Goal: Task Accomplishment & Management: Use online tool/utility

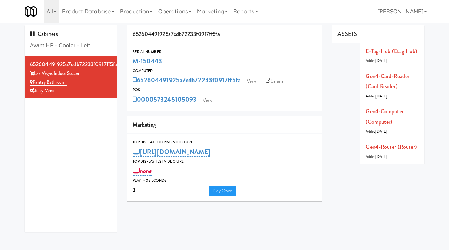
type input "Avant HP - Cooler - Left"
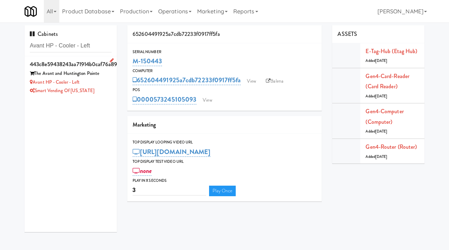
click at [101, 78] on div "Avant HP - Cooler - Left" at bounding box center [71, 82] width 82 height 9
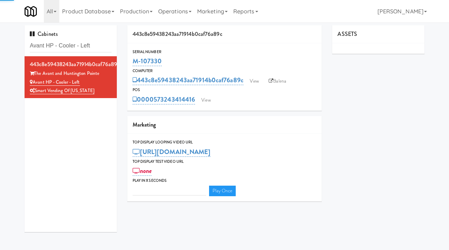
type input "3"
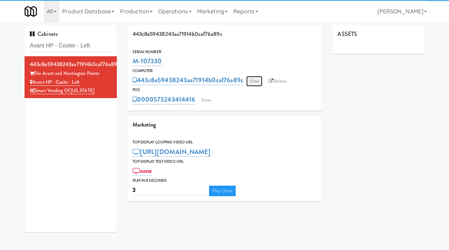
click at [250, 81] on link "View" at bounding box center [254, 81] width 16 height 11
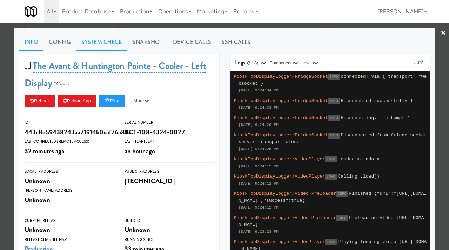
click at [115, 46] on link "System Check" at bounding box center [101, 42] width 51 height 18
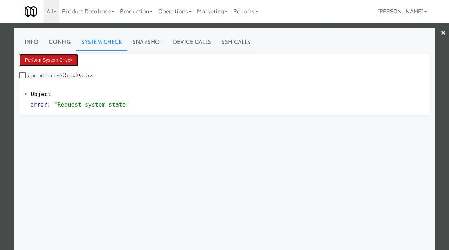
click at [57, 59] on button "Perform System Check" at bounding box center [48, 60] width 59 height 13
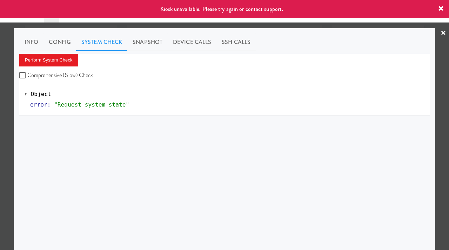
click at [0, 122] on div at bounding box center [224, 125] width 449 height 250
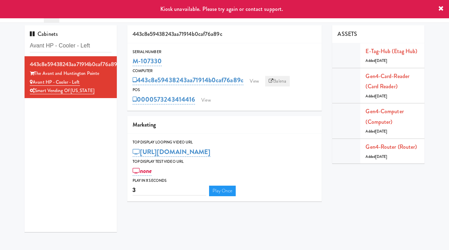
click at [277, 78] on link "Balena" at bounding box center [277, 81] width 25 height 11
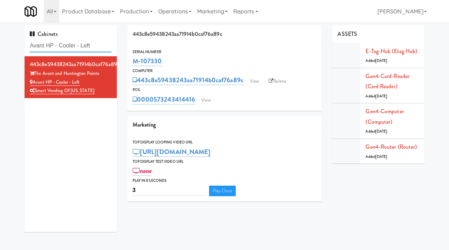
drag, startPoint x: 104, startPoint y: 47, endPoint x: 29, endPoint y: 49, distance: 74.8
click at [29, 49] on div "Cabinets Avant HP - Cooler - Left" at bounding box center [71, 40] width 92 height 31
click at [207, 100] on link "View" at bounding box center [206, 100] width 16 height 11
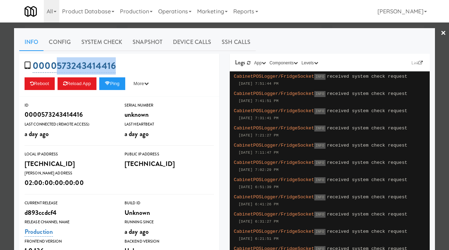
drag, startPoint x: 124, startPoint y: 61, endPoint x: 57, endPoint y: 61, distance: 67.4
click at [57, 61] on div "0000573243414416 Reboot Reload App Ping More Ping Server Restart Server Force R…" at bounding box center [119, 75] width 200 height 43
copy link "573243414416"
click at [0, 74] on div at bounding box center [224, 125] width 449 height 250
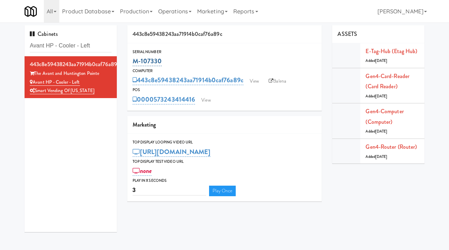
drag, startPoint x: 171, startPoint y: 61, endPoint x: 133, endPoint y: 61, distance: 37.6
click at [133, 61] on div "M-107330" at bounding box center [225, 61] width 184 height 12
copy link "M-107330"
click at [96, 47] on input "Avant HP - Cooler - Left" at bounding box center [71, 45] width 82 height 13
paste input "EWR-4-TC-PUBLIC"
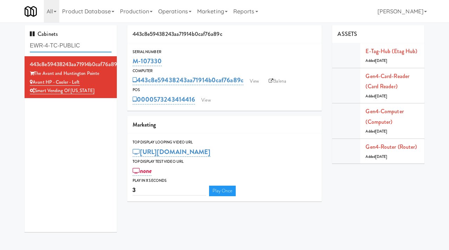
type input "EWR-4-TC-PUBLIC"
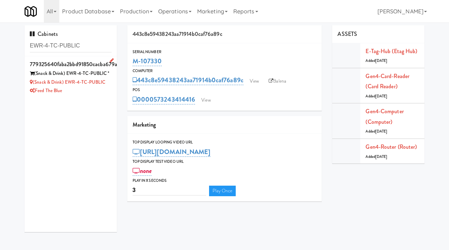
click at [104, 90] on div "Feed The Blue" at bounding box center [71, 90] width 82 height 9
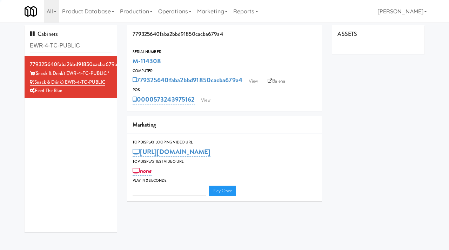
type input "3"
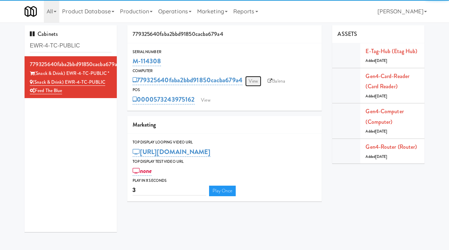
click at [255, 81] on link "View" at bounding box center [253, 81] width 16 height 11
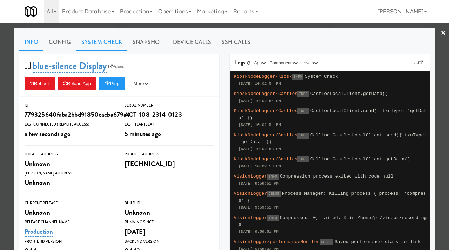
click at [105, 38] on link "System Check" at bounding box center [101, 42] width 51 height 18
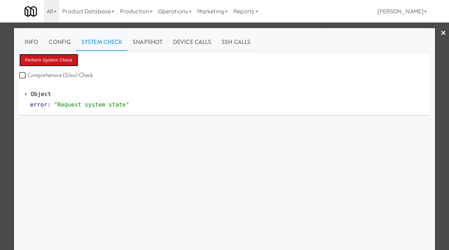
click at [51, 58] on button "Perform System Check" at bounding box center [48, 60] width 59 height 13
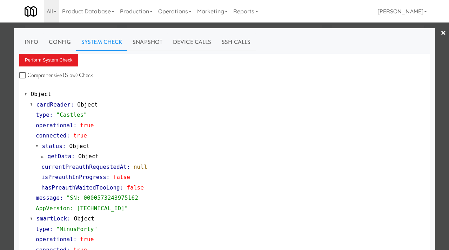
click at [8, 87] on div at bounding box center [224, 125] width 449 height 250
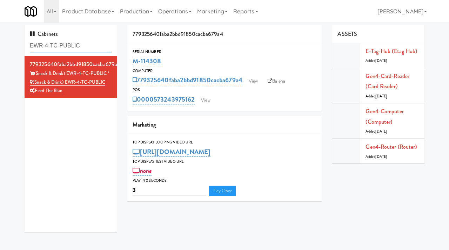
drag, startPoint x: 86, startPoint y: 46, endPoint x: 29, endPoint y: 43, distance: 57.0
click at [29, 43] on div "Cabinets EWR-4-TC-PUBLIC" at bounding box center [71, 40] width 92 height 31
paste input "Twelve12 - Pantry - Right"
type input "Twelve12 - Pantry - Right"
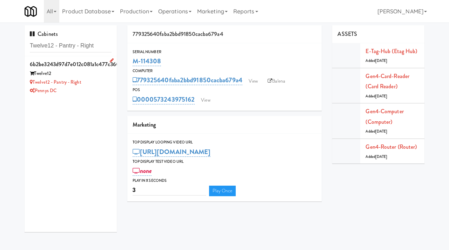
click at [102, 82] on div "Twelve12 - Pantry - Right" at bounding box center [71, 82] width 82 height 9
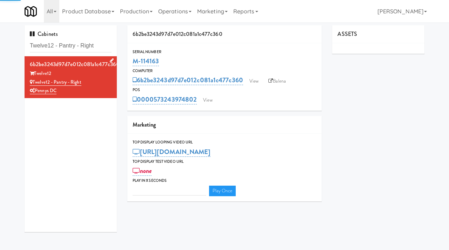
type input "3"
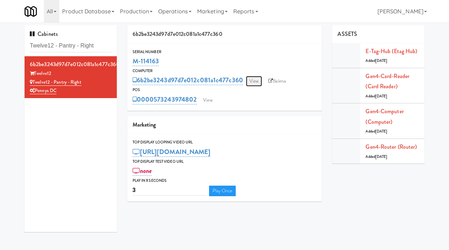
click at [256, 80] on link "View" at bounding box center [254, 81] width 16 height 11
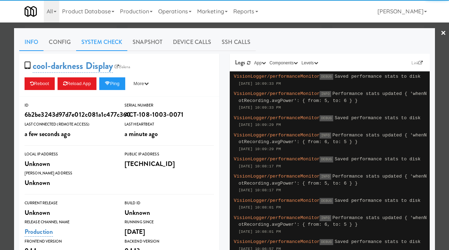
click at [114, 47] on link "System Check" at bounding box center [101, 42] width 51 height 18
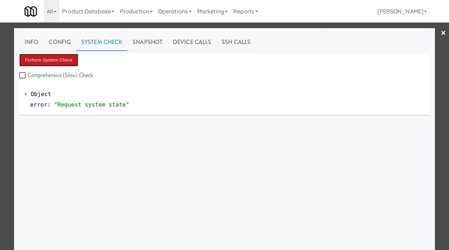
click at [65, 59] on button "Perform System Check" at bounding box center [48, 60] width 59 height 13
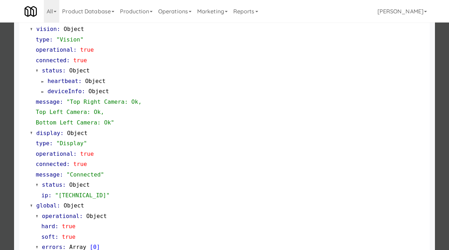
scroll to position [306, 0]
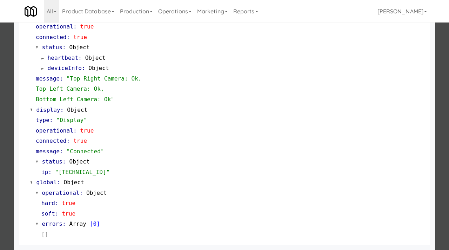
click at [0, 183] on div at bounding box center [224, 125] width 449 height 250
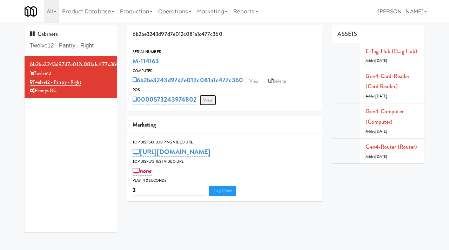
click at [207, 99] on link "View" at bounding box center [208, 100] width 16 height 11
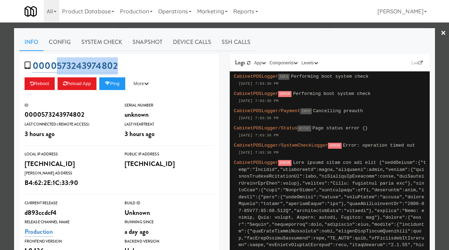
drag, startPoint x: 124, startPoint y: 67, endPoint x: 57, endPoint y: 67, distance: 66.4
click at [57, 67] on div "0000573243974802 Reboot Reload App Ping More Ping Server Restart Server Force R…" at bounding box center [119, 75] width 200 height 43
copy link "573243974802"
click at [120, 85] on button "Ping" at bounding box center [112, 83] width 26 height 13
click at [0, 50] on div at bounding box center [224, 125] width 449 height 250
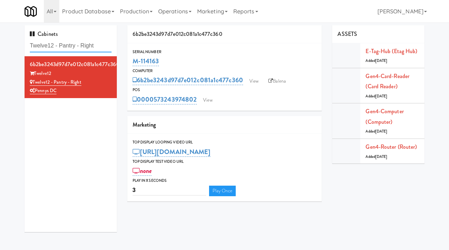
click at [86, 47] on input "Twelve12 - Pantry - Right" at bounding box center [71, 45] width 82 height 13
paste input "Resa, Resa - Pantry"
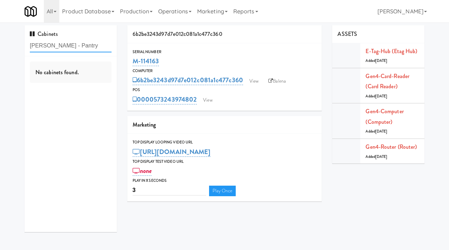
drag, startPoint x: 46, startPoint y: 46, endPoint x: 9, endPoint y: 44, distance: 36.2
click at [9, 44] on div "Cabinets Resa, Resa - Pantry No cabinets found. 6b2be3243d97d7e012c081a1c477c36…" at bounding box center [224, 131] width 449 height 212
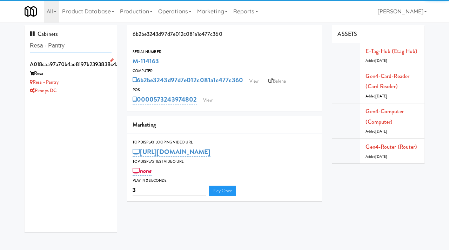
type input "Resa - Pantry"
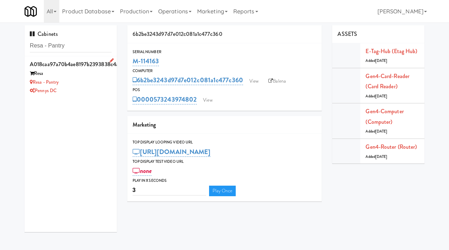
click at [93, 74] on div "Resa" at bounding box center [71, 73] width 82 height 9
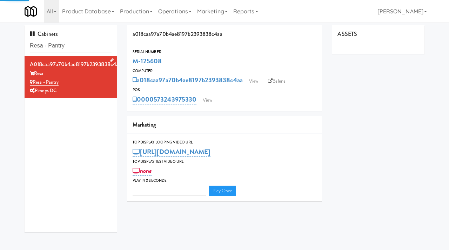
type input "3"
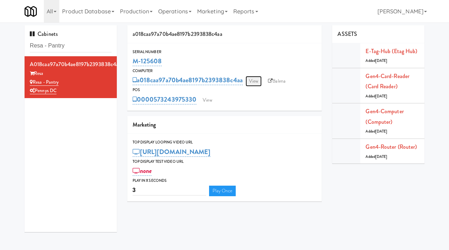
click at [254, 81] on link "View" at bounding box center [254, 81] width 16 height 11
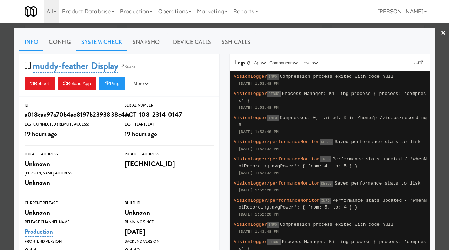
click at [100, 44] on link "System Check" at bounding box center [101, 42] width 51 height 18
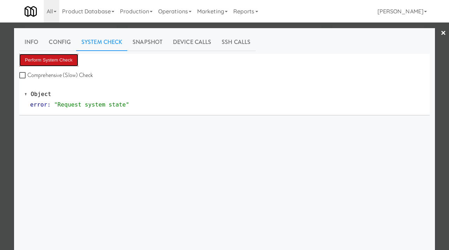
click at [34, 63] on button "Perform System Check" at bounding box center [48, 60] width 59 height 13
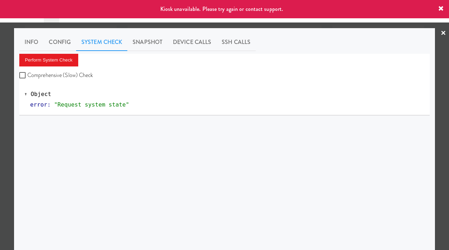
click at [0, 125] on div at bounding box center [224, 125] width 449 height 250
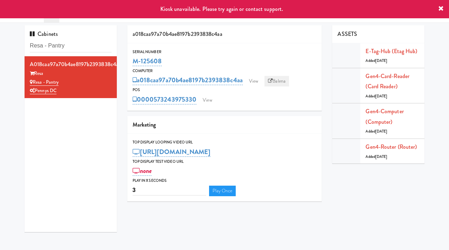
click at [278, 76] on link "Balena" at bounding box center [277, 81] width 25 height 11
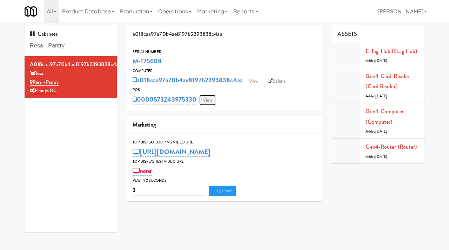
click at [211, 99] on link "View" at bounding box center [207, 100] width 16 height 11
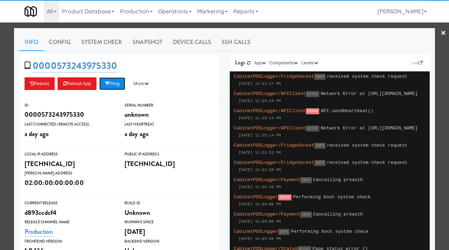
click at [122, 83] on button "Ping" at bounding box center [112, 83] width 26 height 13
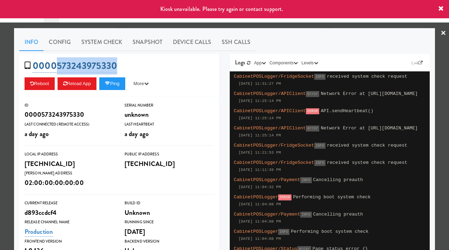
drag, startPoint x: 122, startPoint y: 68, endPoint x: 57, endPoint y: 71, distance: 65.4
click at [57, 71] on div "0000573243975330 Reboot Reload App Ping More Ping Server Restart Server Force R…" at bounding box center [119, 75] width 200 height 43
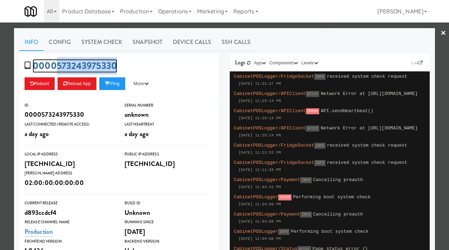
copy link "573243975330"
click at [0, 94] on div at bounding box center [224, 125] width 449 height 250
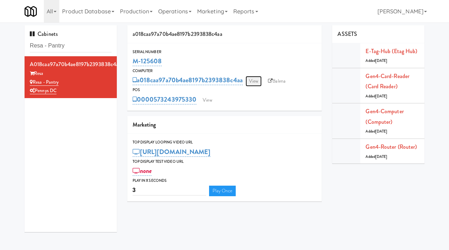
click at [256, 76] on link "View" at bounding box center [254, 81] width 16 height 11
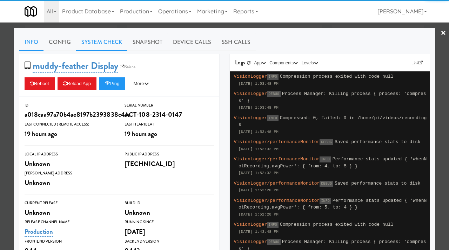
click at [124, 45] on link "System Check" at bounding box center [101, 42] width 51 height 18
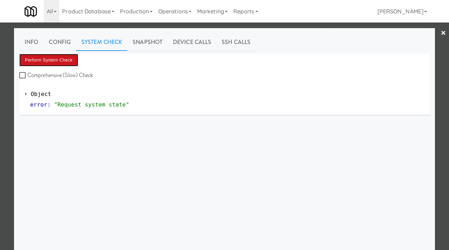
click at [57, 57] on button "Perform System Check" at bounding box center [48, 60] width 59 height 13
click at [0, 114] on div at bounding box center [224, 125] width 449 height 250
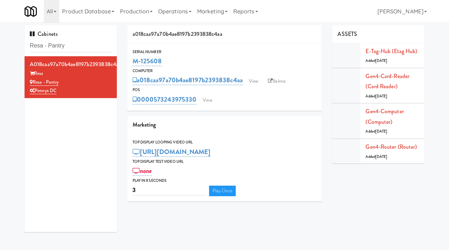
drag, startPoint x: 164, startPoint y: 62, endPoint x: 122, endPoint y: 63, distance: 42.1
click at [122, 63] on div "a018caa97a70b4ae8197b2393838c4aa Serial Number M-125608 Computer a018caa97a70b4…" at bounding box center [224, 115] width 205 height 181
copy link "M-125608"
click at [252, 82] on link "View" at bounding box center [254, 81] width 16 height 11
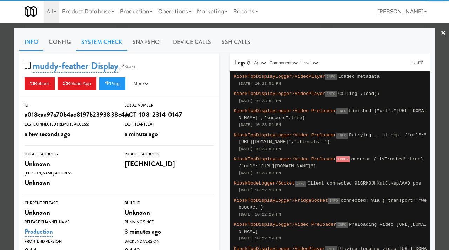
click at [114, 45] on link "System Check" at bounding box center [101, 42] width 51 height 18
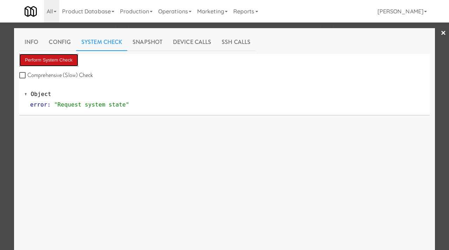
click at [45, 58] on button "Perform System Check" at bounding box center [48, 60] width 59 height 13
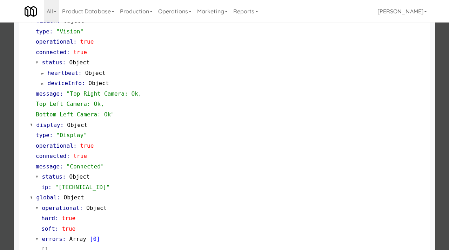
scroll to position [306, 0]
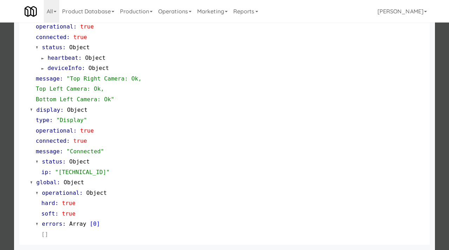
click at [0, 119] on div at bounding box center [224, 125] width 449 height 250
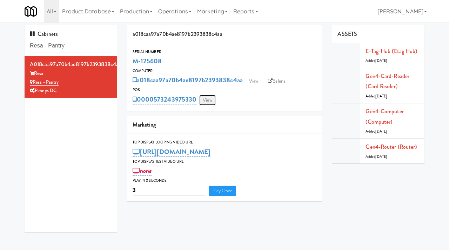
click at [205, 103] on link "View" at bounding box center [207, 100] width 16 height 11
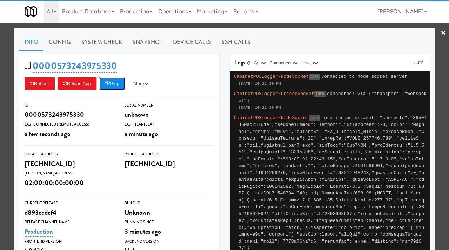
click at [112, 80] on button "Ping" at bounding box center [112, 83] width 26 height 13
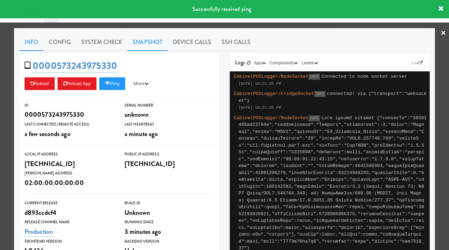
click at [137, 37] on link "Snapshot" at bounding box center [147, 42] width 40 height 18
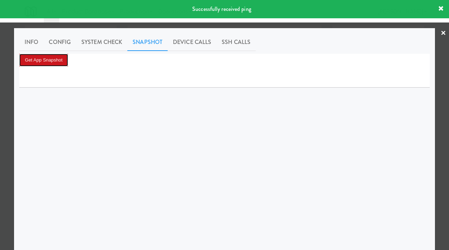
click at [35, 54] on button "Get App Snapshot" at bounding box center [43, 60] width 49 height 13
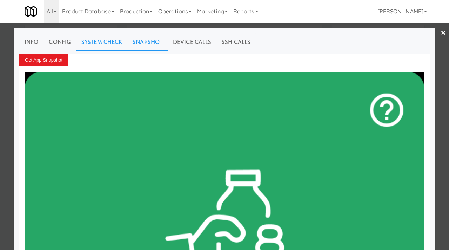
click at [89, 45] on link "System Check" at bounding box center [101, 42] width 51 height 18
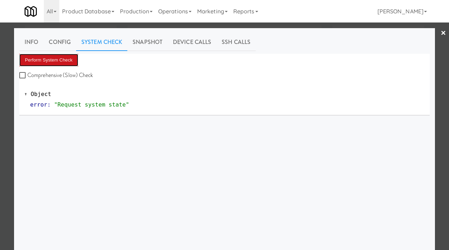
click at [50, 54] on button "Perform System Check" at bounding box center [48, 60] width 59 height 13
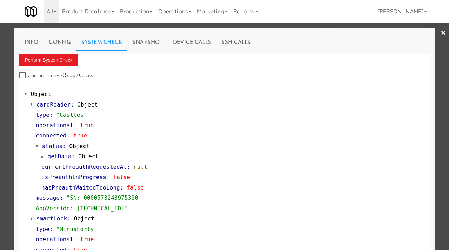
scroll to position [306, 0]
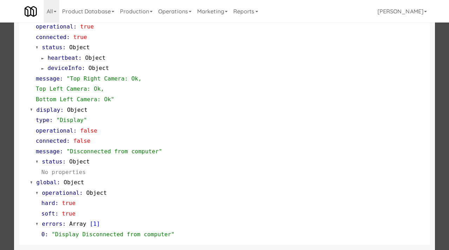
click at [0, 145] on div at bounding box center [224, 125] width 449 height 250
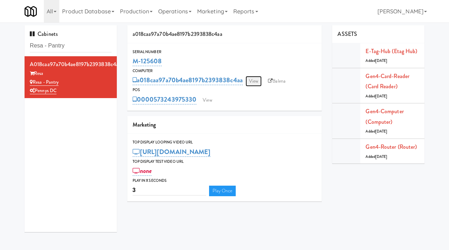
click at [251, 79] on link "View" at bounding box center [254, 81] width 16 height 11
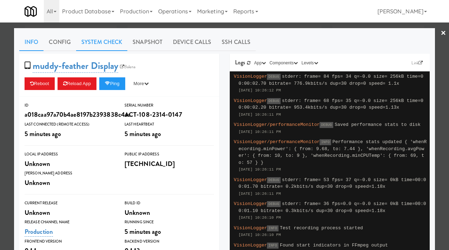
click at [96, 38] on link "System Check" at bounding box center [101, 42] width 51 height 18
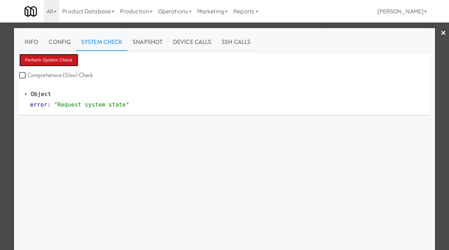
click at [57, 59] on button "Perform System Check" at bounding box center [48, 60] width 59 height 13
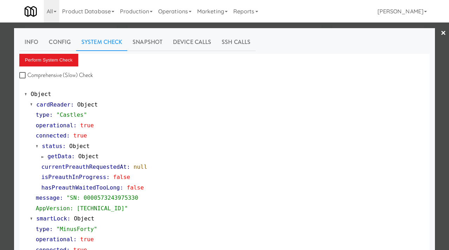
click at [0, 63] on div at bounding box center [224, 125] width 449 height 250
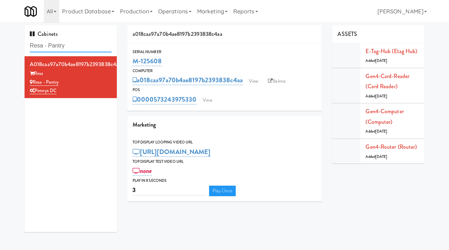
click at [84, 45] on input "Resa - Pantry" at bounding box center [71, 45] width 82 height 13
paste input "Axis Combo"
type input "Axis Combo"
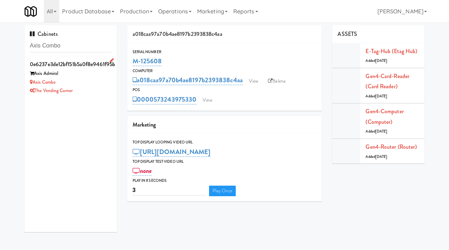
click at [91, 78] on div "Axis Combo" at bounding box center [71, 82] width 82 height 9
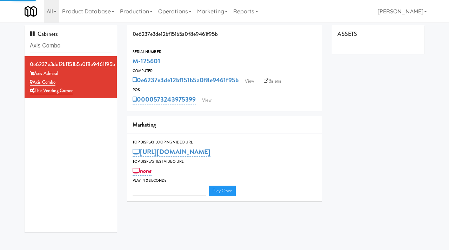
type input "3"
click at [251, 79] on link "View" at bounding box center [250, 81] width 16 height 11
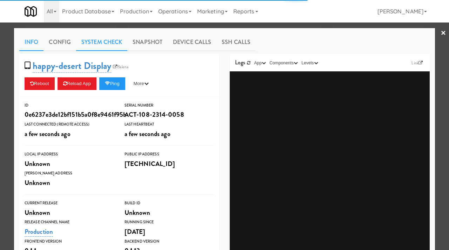
click at [111, 45] on link "System Check" at bounding box center [101, 42] width 51 height 18
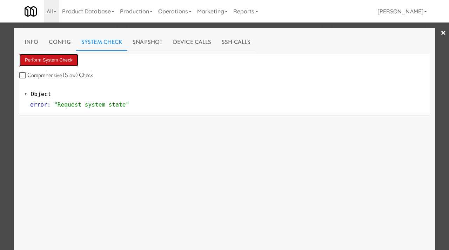
click at [53, 57] on button "Perform System Check" at bounding box center [48, 60] width 59 height 13
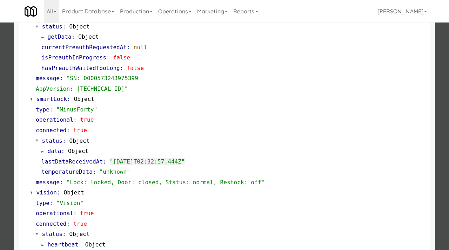
scroll to position [306, 0]
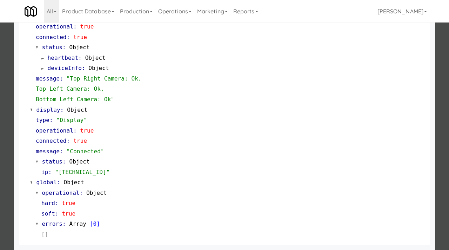
click at [0, 156] on div at bounding box center [224, 125] width 449 height 250
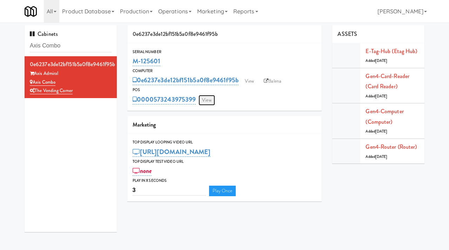
click at [209, 101] on link "View" at bounding box center [207, 100] width 16 height 11
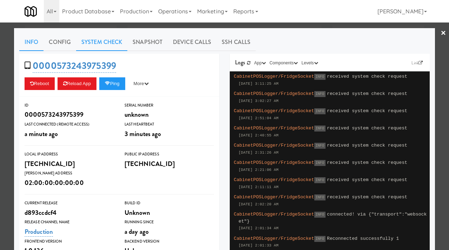
click at [97, 39] on link "System Check" at bounding box center [101, 42] width 51 height 18
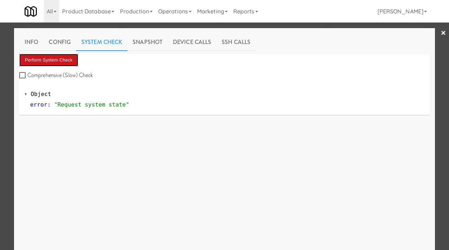
click at [47, 58] on button "Perform System Check" at bounding box center [48, 60] width 59 height 13
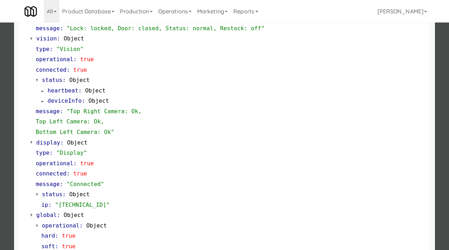
scroll to position [306, 0]
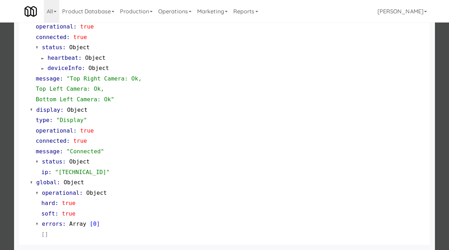
click at [0, 101] on div at bounding box center [224, 125] width 449 height 250
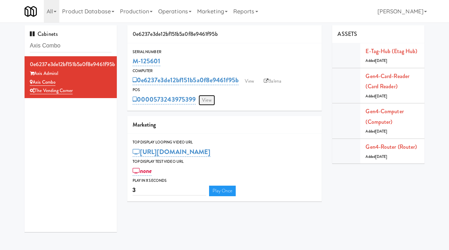
click at [209, 100] on link "View" at bounding box center [207, 100] width 16 height 11
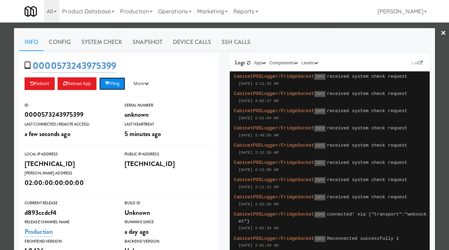
click at [120, 85] on button "Ping" at bounding box center [112, 83] width 26 height 13
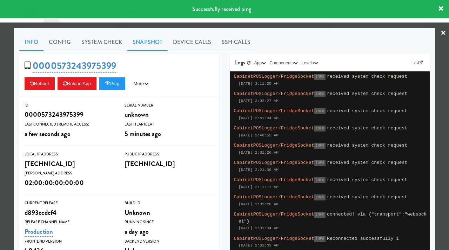
click at [145, 46] on link "Snapshot" at bounding box center [147, 42] width 40 height 18
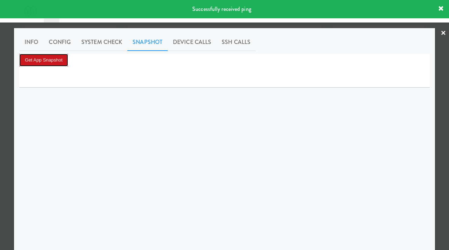
click at [30, 58] on button "Get App Snapshot" at bounding box center [43, 60] width 49 height 13
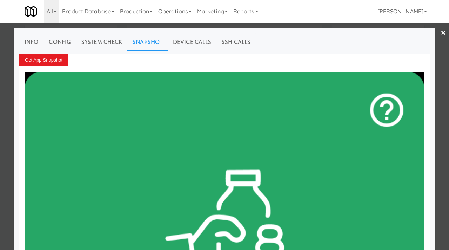
click at [0, 103] on div at bounding box center [224, 125] width 449 height 250
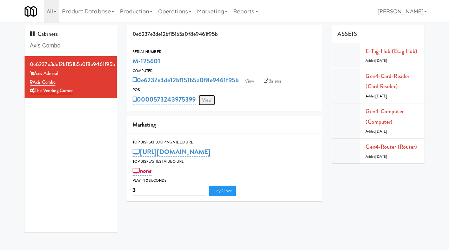
click at [210, 98] on link "View" at bounding box center [207, 100] width 16 height 11
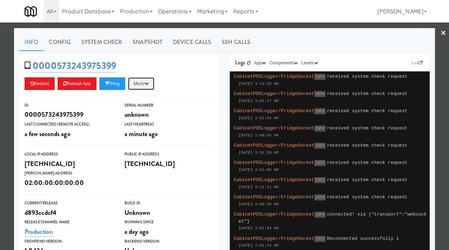
click at [154, 88] on button "More" at bounding box center [141, 83] width 26 height 13
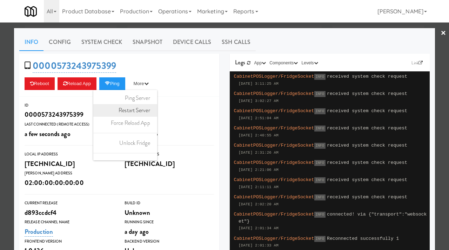
click at [141, 106] on link "Restart Server" at bounding box center [125, 110] width 64 height 13
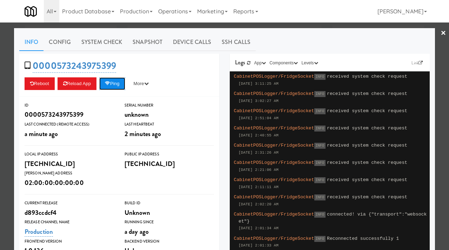
click at [114, 87] on button "Ping" at bounding box center [112, 83] width 26 height 13
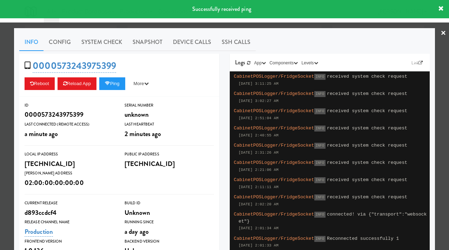
click at [0, 104] on div at bounding box center [224, 125] width 449 height 250
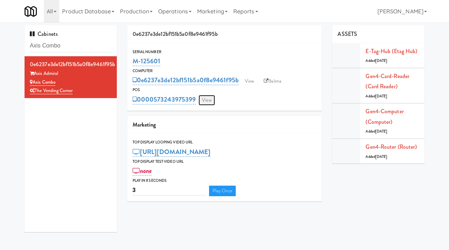
click at [206, 100] on link "View" at bounding box center [207, 100] width 16 height 11
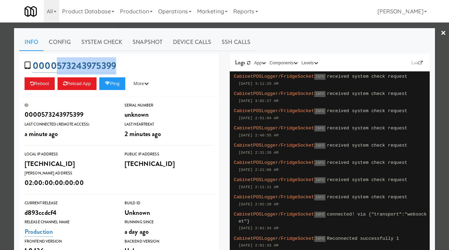
drag, startPoint x: 126, startPoint y: 66, endPoint x: 54, endPoint y: 65, distance: 72.3
click at [54, 65] on div "0000573243975399 Reboot Reload App Ping More Ping Server Restart Server Force R…" at bounding box center [119, 75] width 200 height 43
copy link "573243975399"
click at [6, 132] on div at bounding box center [224, 125] width 449 height 250
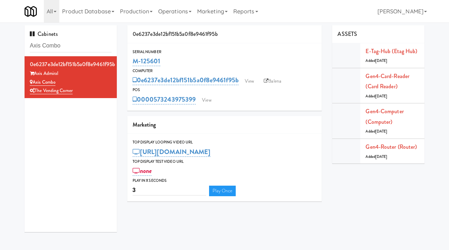
drag, startPoint x: 163, startPoint y: 60, endPoint x: 132, endPoint y: 60, distance: 31.3
click at [132, 60] on div "Serial Number M-125601" at bounding box center [224, 57] width 195 height 19
copy link "M-125601"
click at [254, 80] on link "View" at bounding box center [250, 81] width 16 height 11
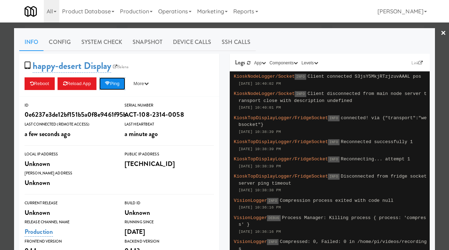
click at [106, 79] on button "Ping" at bounding box center [112, 83] width 26 height 13
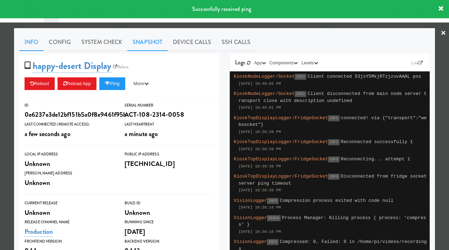
click at [134, 42] on link "Snapshot" at bounding box center [147, 42] width 40 height 18
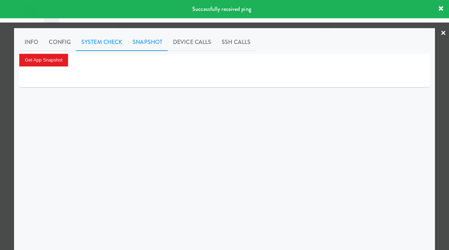
click at [116, 45] on link "System Check" at bounding box center [101, 42] width 51 height 18
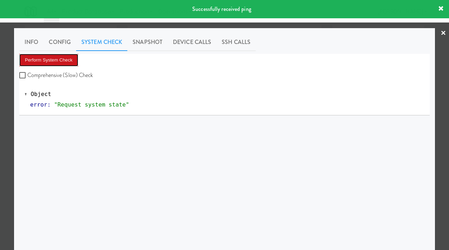
click at [55, 61] on button "Perform System Check" at bounding box center [48, 60] width 59 height 13
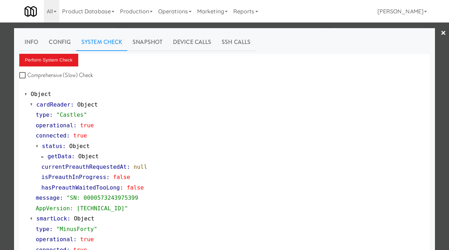
click at [7, 110] on div at bounding box center [224, 125] width 449 height 250
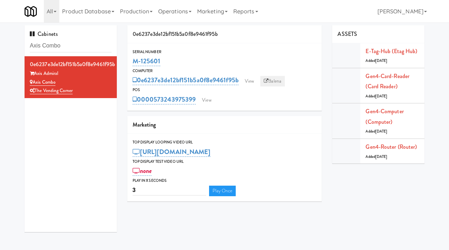
click at [273, 79] on link "Balena" at bounding box center [273, 81] width 25 height 11
click at [253, 82] on link "View" at bounding box center [250, 81] width 16 height 11
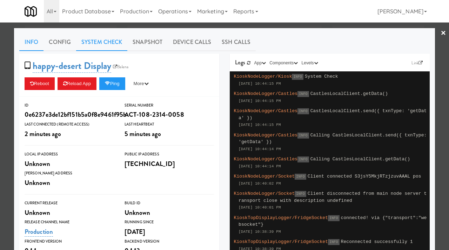
click at [99, 42] on link "System Check" at bounding box center [101, 42] width 51 height 18
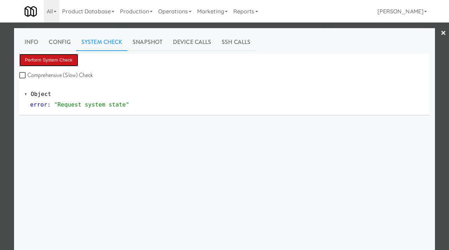
click at [62, 64] on button "Perform System Check" at bounding box center [48, 60] width 59 height 13
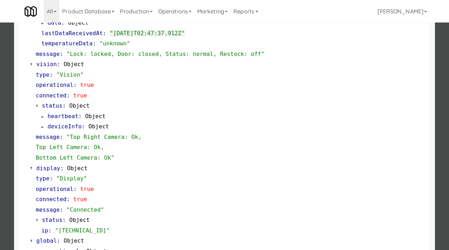
scroll to position [306, 0]
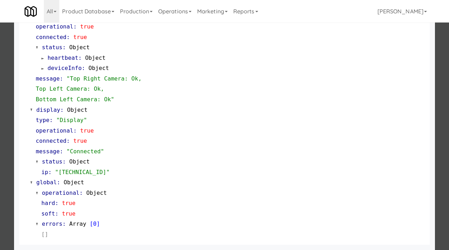
click at [0, 81] on div at bounding box center [224, 125] width 449 height 250
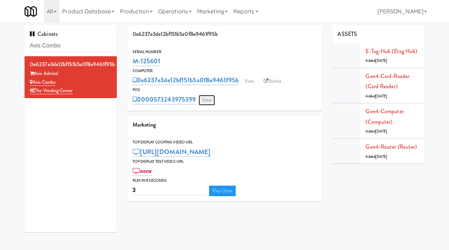
click at [203, 99] on link "View" at bounding box center [207, 100] width 16 height 11
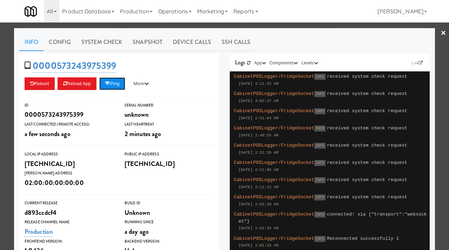
click at [110, 84] on icon at bounding box center [107, 83] width 5 height 5
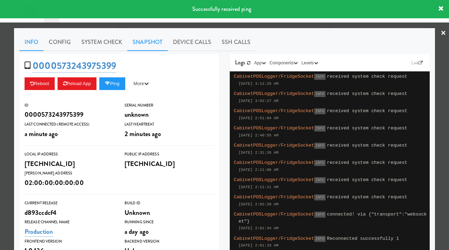
click at [141, 43] on link "Snapshot" at bounding box center [147, 42] width 40 height 18
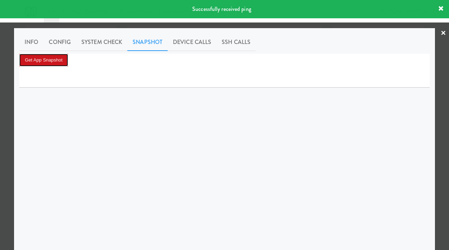
click at [54, 63] on button "Get App Snapshot" at bounding box center [43, 60] width 49 height 13
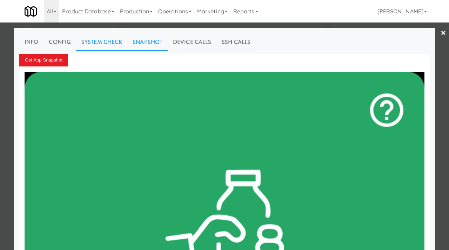
click at [97, 42] on link "System Check" at bounding box center [101, 42] width 51 height 18
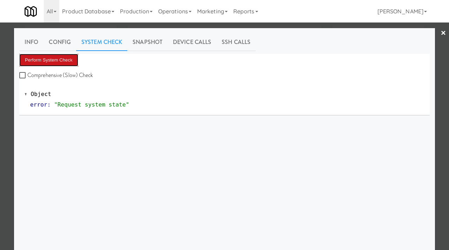
click at [63, 57] on button "Perform System Check" at bounding box center [48, 60] width 59 height 13
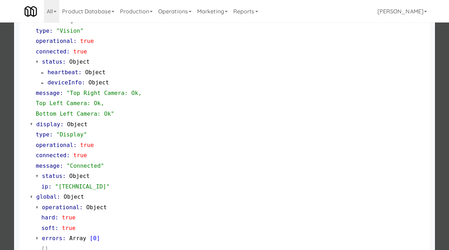
scroll to position [306, 0]
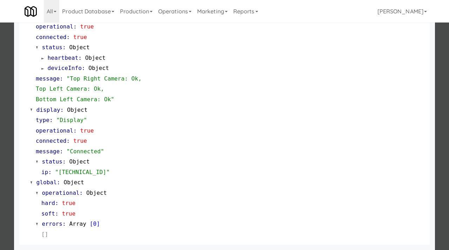
click at [0, 155] on div at bounding box center [224, 125] width 449 height 250
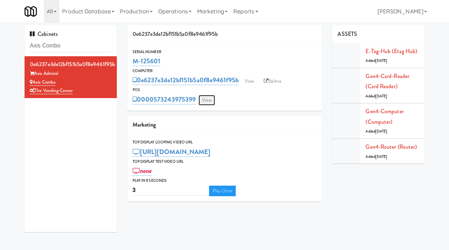
click at [212, 100] on link "View" at bounding box center [207, 100] width 16 height 11
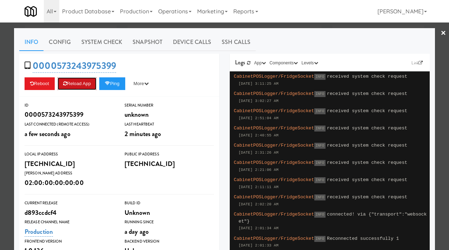
click at [81, 81] on button "Reload App" at bounding box center [77, 83] width 39 height 13
click at [110, 82] on icon at bounding box center [107, 83] width 5 height 5
click at [5, 94] on div at bounding box center [224, 125] width 449 height 250
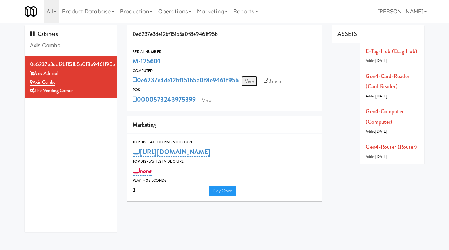
click at [249, 80] on link "View" at bounding box center [250, 81] width 16 height 11
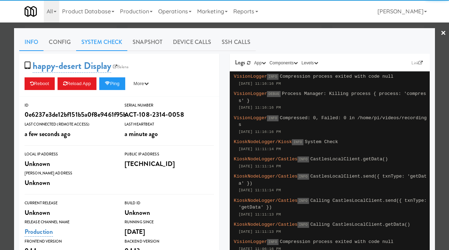
click at [109, 46] on link "System Check" at bounding box center [101, 42] width 51 height 18
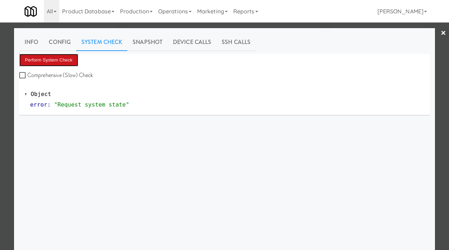
click at [46, 61] on button "Perform System Check" at bounding box center [48, 60] width 59 height 13
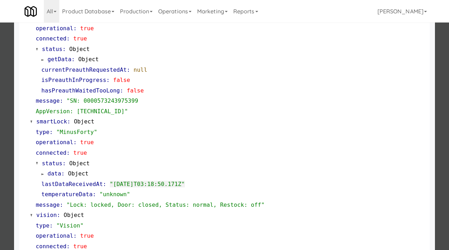
scroll to position [138, 0]
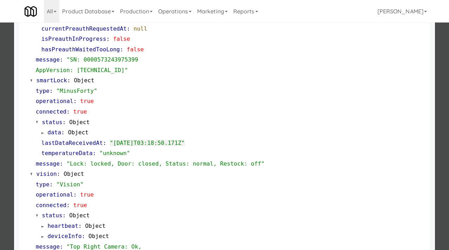
click at [0, 81] on div at bounding box center [224, 125] width 449 height 250
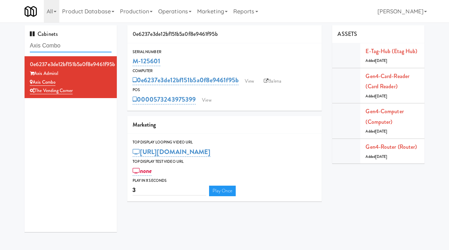
drag, startPoint x: 81, startPoint y: 48, endPoint x: 12, endPoint y: 48, distance: 69.2
click at [12, 48] on div "Cabinets Axis Combo 0e6237e3de12bf151b5a0f8e9461f95b Axis Admiral Axis Combo Th…" at bounding box center [224, 131] width 449 height 212
paste input "St. James Drink Fridge"
type input "St. James Drink Fridge"
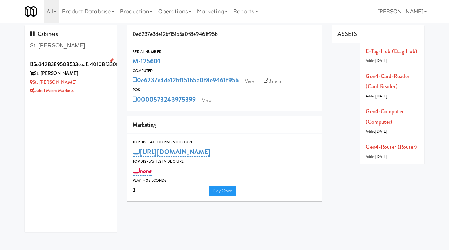
click at [94, 85] on div "St. James Drink Fridge" at bounding box center [71, 82] width 82 height 9
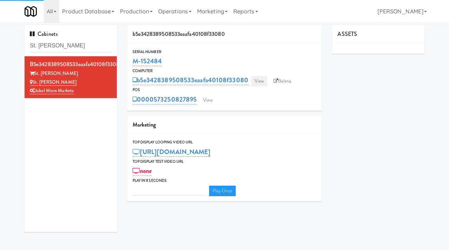
type input "3"
click at [255, 77] on link "View" at bounding box center [259, 81] width 16 height 11
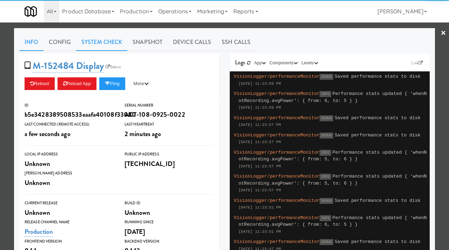
click at [107, 45] on link "System Check" at bounding box center [101, 42] width 51 height 18
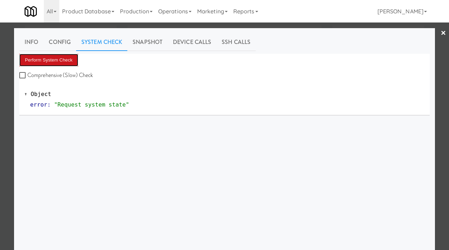
click at [50, 60] on button "Perform System Check" at bounding box center [48, 60] width 59 height 13
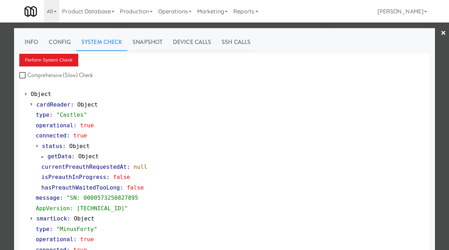
click at [0, 137] on div at bounding box center [224, 125] width 449 height 250
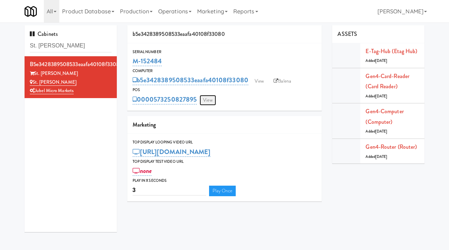
click at [208, 99] on link "View" at bounding box center [208, 100] width 16 height 11
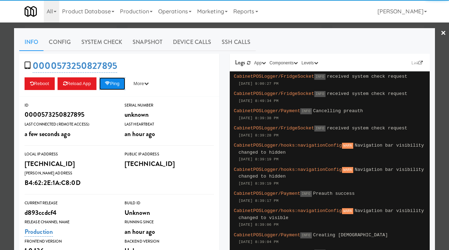
click at [120, 87] on button "Ping" at bounding box center [112, 83] width 26 height 13
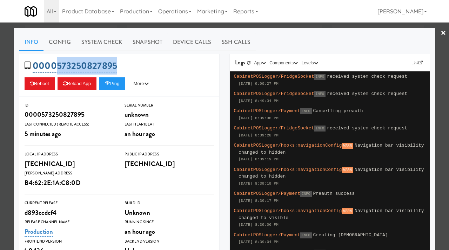
drag, startPoint x: 125, startPoint y: 63, endPoint x: 57, endPoint y: 67, distance: 68.2
click at [57, 67] on div "0000573250827895 Reboot Reload App Ping More Ping Server Restart Server Force R…" at bounding box center [119, 75] width 200 height 43
copy link "573250827895"
click at [0, 90] on div at bounding box center [224, 125] width 449 height 250
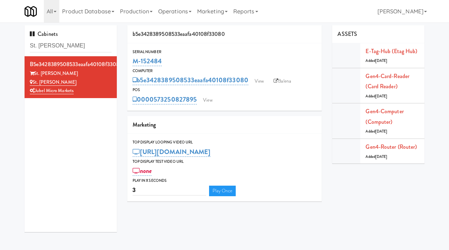
drag, startPoint x: 168, startPoint y: 62, endPoint x: 132, endPoint y: 62, distance: 35.8
click at [133, 62] on div "M-152484" at bounding box center [225, 61] width 184 height 12
copy link "M-152484"
click at [213, 100] on link "View" at bounding box center [208, 100] width 16 height 11
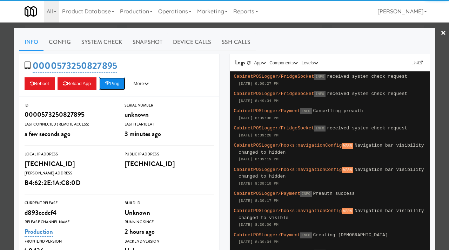
click at [117, 82] on button "Ping" at bounding box center [112, 83] width 26 height 13
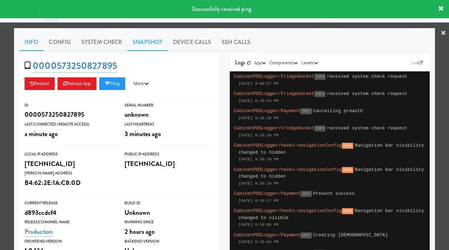
click at [145, 38] on link "Snapshot" at bounding box center [147, 42] width 40 height 18
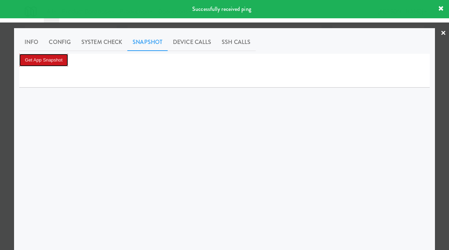
click at [39, 56] on button "Get App Snapshot" at bounding box center [43, 60] width 49 height 13
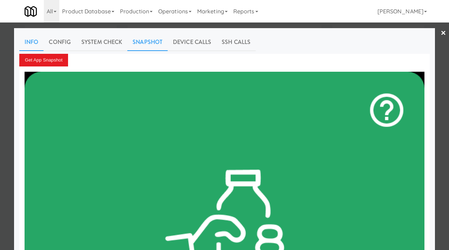
click at [36, 42] on link "Info" at bounding box center [31, 42] width 24 height 18
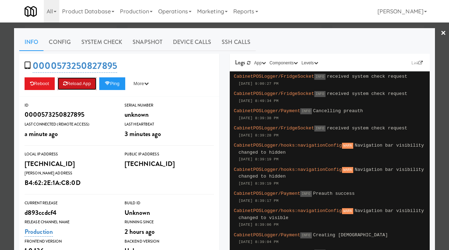
click at [74, 81] on button "Reload App" at bounding box center [77, 83] width 39 height 13
click at [0, 157] on div at bounding box center [224, 125] width 449 height 250
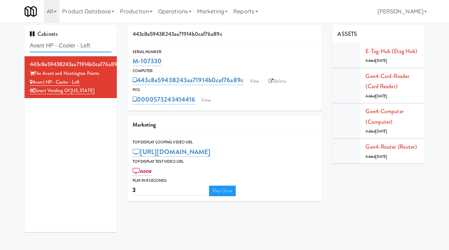
click at [86, 50] on input "Avant HP - Cooler - Left" at bounding box center [71, 45] width 82 height 13
paste input "Pantry Bathroom!"
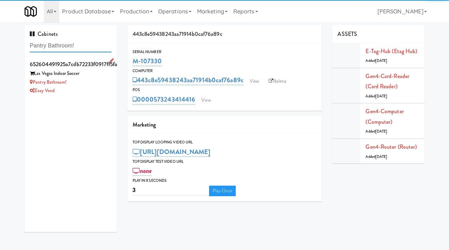
type input "Pantry Bathroom!"
click at [94, 78] on div "Pantry Bathroom!" at bounding box center [71, 82] width 82 height 9
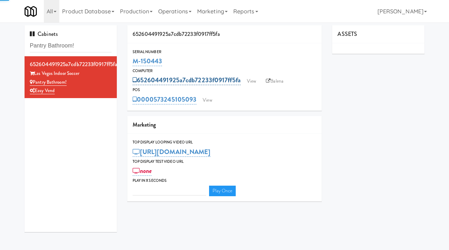
type input "3"
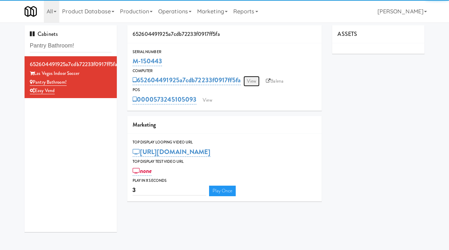
click at [251, 81] on link "View" at bounding box center [252, 81] width 16 height 11
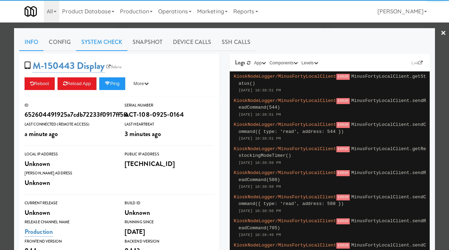
click at [106, 44] on link "System Check" at bounding box center [101, 42] width 51 height 18
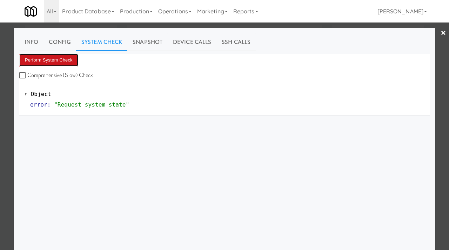
click at [64, 58] on button "Perform System Check" at bounding box center [48, 60] width 59 height 13
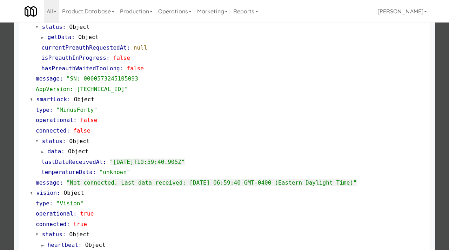
scroll to position [121, 0]
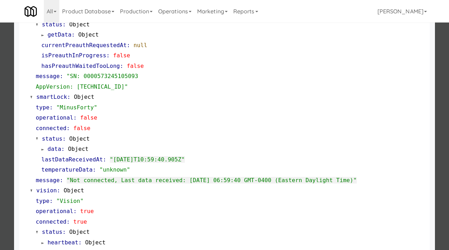
click at [0, 173] on div at bounding box center [224, 125] width 449 height 250
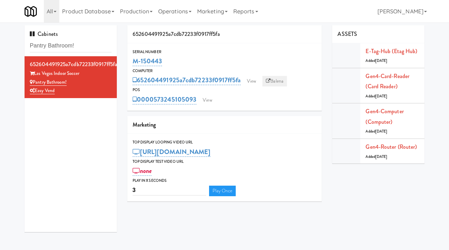
click at [280, 81] on link "Balena" at bounding box center [275, 81] width 25 height 11
click at [255, 78] on link "View" at bounding box center [252, 81] width 16 height 11
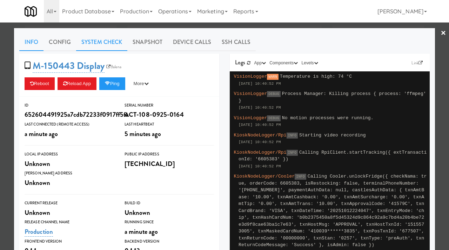
click at [102, 37] on link "System Check" at bounding box center [101, 42] width 51 height 18
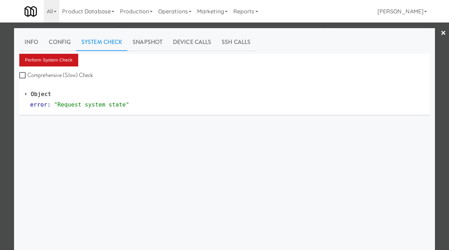
click at [57, 62] on button "Perform System Check" at bounding box center [48, 60] width 59 height 13
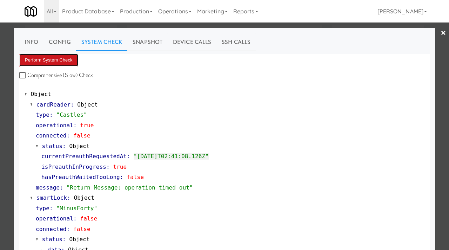
click at [49, 61] on button "Perform System Check" at bounding box center [48, 60] width 59 height 13
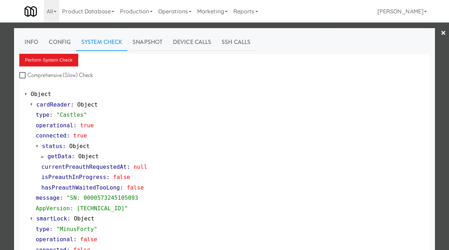
click at [0, 51] on div at bounding box center [224, 125] width 449 height 250
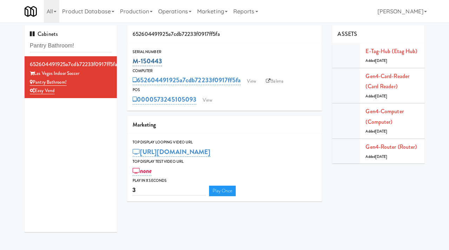
drag, startPoint x: 167, startPoint y: 61, endPoint x: 134, endPoint y: 61, distance: 33.0
click at [134, 61] on div "M-150443" at bounding box center [225, 61] width 184 height 12
copy link "M-150443"
click at [281, 82] on link "Balena" at bounding box center [275, 81] width 25 height 11
click at [255, 77] on link "View" at bounding box center [252, 81] width 16 height 11
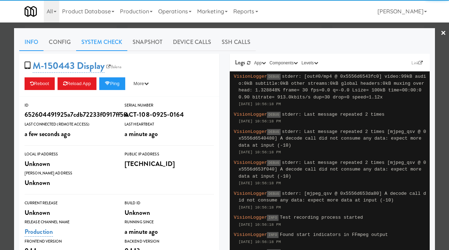
click at [96, 47] on link "System Check" at bounding box center [101, 42] width 51 height 18
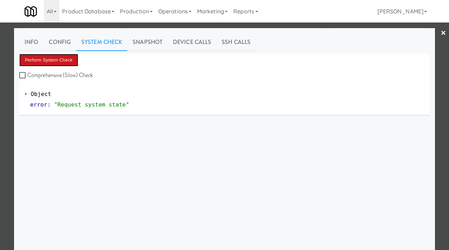
click at [47, 61] on button "Perform System Check" at bounding box center [48, 60] width 59 height 13
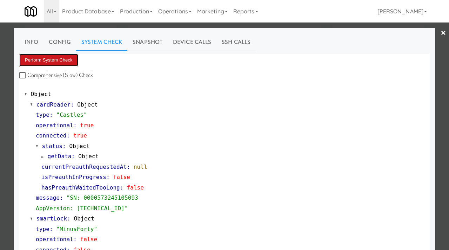
click at [57, 62] on button "Perform System Check" at bounding box center [48, 60] width 59 height 13
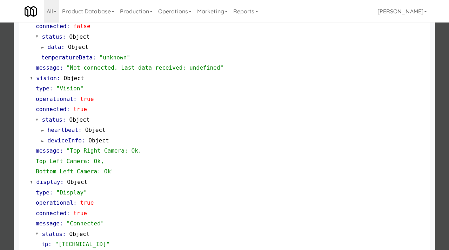
scroll to position [296, 0]
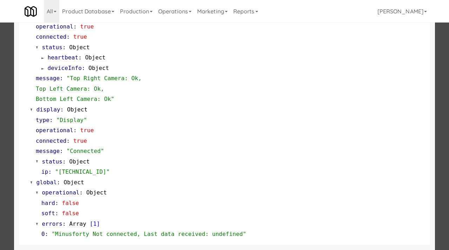
click at [2, 123] on div at bounding box center [224, 125] width 449 height 250
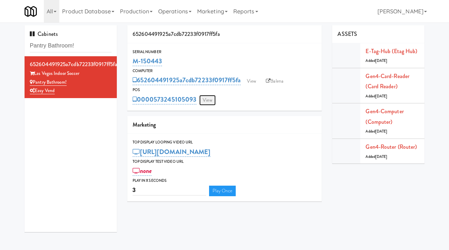
click at [206, 101] on link "View" at bounding box center [207, 100] width 16 height 11
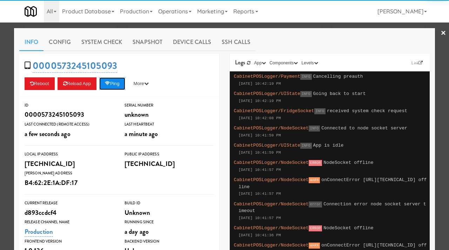
click at [118, 87] on button "Ping" at bounding box center [112, 83] width 26 height 13
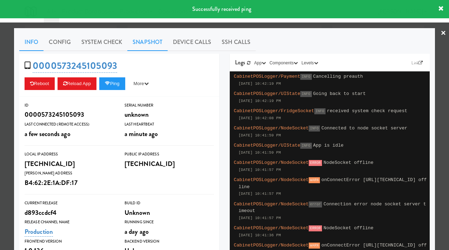
click at [143, 44] on link "Snapshot" at bounding box center [147, 42] width 40 height 18
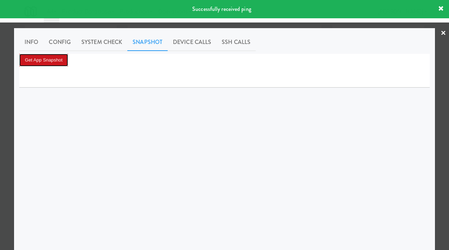
click at [48, 54] on button "Get App Snapshot" at bounding box center [43, 60] width 49 height 13
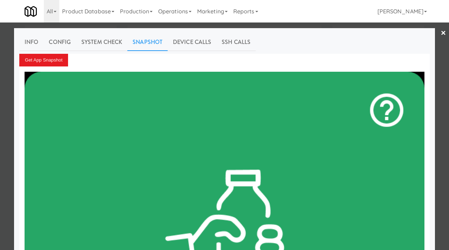
click at [0, 48] on div at bounding box center [224, 125] width 449 height 250
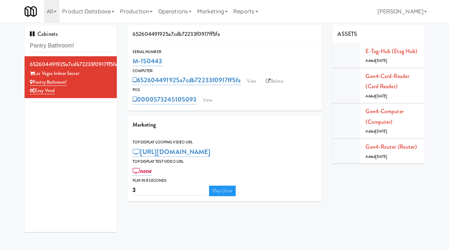
drag, startPoint x: 167, startPoint y: 59, endPoint x: 131, endPoint y: 60, distance: 35.8
click at [131, 60] on div "Serial Number M-150443" at bounding box center [224, 57] width 195 height 19
copy link "M-150443"
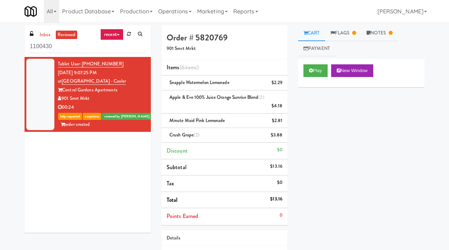
scroll to position [22, 0]
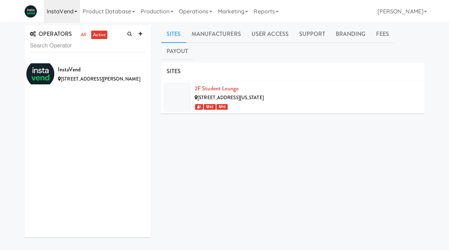
click at [67, 6] on link "InstaVend" at bounding box center [62, 11] width 36 height 22
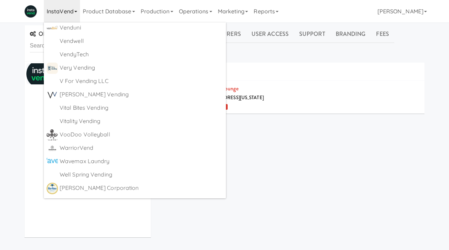
scroll to position [4540, 0]
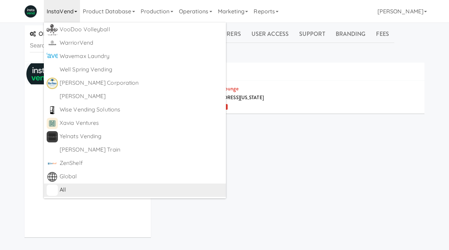
click at [65, 186] on div "All" at bounding box center [142, 189] width 164 height 11
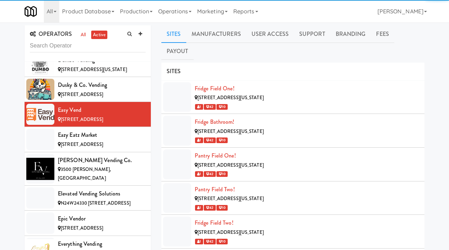
scroll to position [1988, 0]
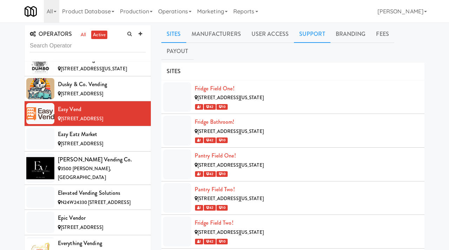
click at [310, 32] on link "Support" at bounding box center [312, 34] width 37 height 18
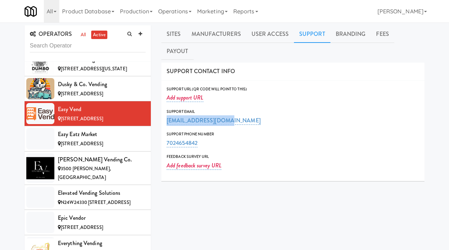
drag, startPoint x: 228, startPoint y: 103, endPoint x: 158, endPoint y: 103, distance: 69.5
click at [158, 103] on div "Sites Manufacturers User Access Support Branding Fees Payout SITES [GEOGRAPHIC_…" at bounding box center [293, 175] width 274 height 301
copy link "[EMAIL_ADDRESS][DOMAIN_NAME]"
